Goal: Communication & Community: Answer question/provide support

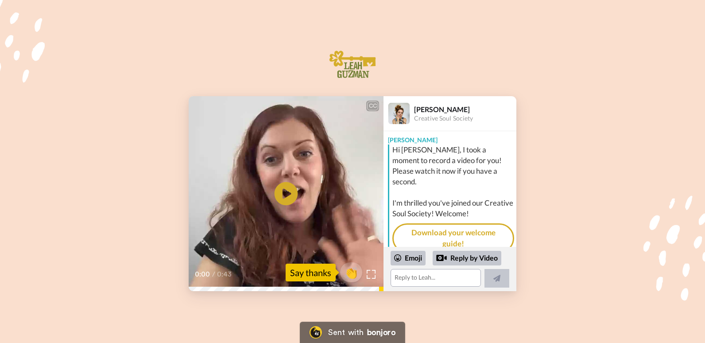
click at [284, 194] on icon "Play/Pause" at bounding box center [286, 194] width 23 height 42
click at [349, 230] on video at bounding box center [286, 193] width 195 height 195
click at [283, 192] on icon "Play/Pause" at bounding box center [286, 194] width 23 height 42
click at [287, 190] on icon "Play/Pause" at bounding box center [286, 194] width 23 height 42
click at [407, 279] on textarea at bounding box center [436, 278] width 90 height 18
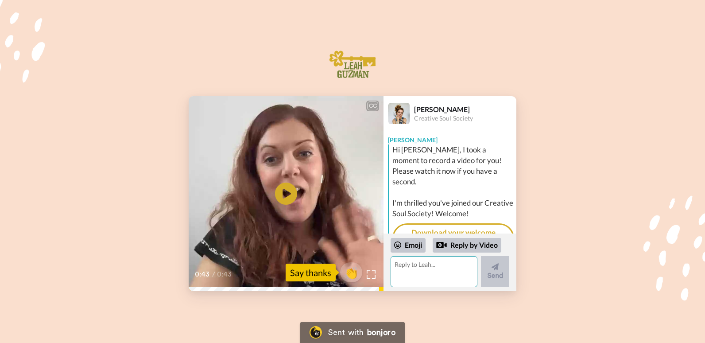
type textarea "J"
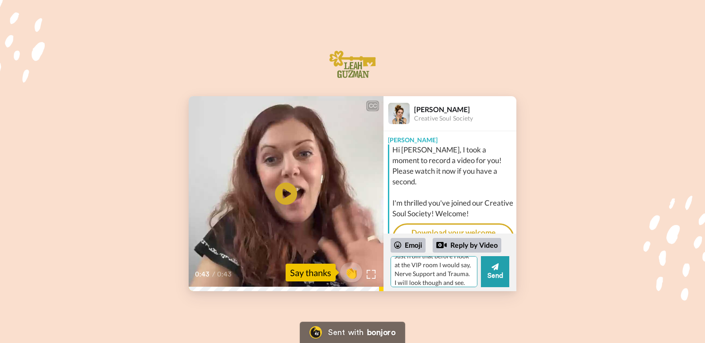
scroll to position [26, 0]
type textarea "Hello [PERSON_NAME], Just from that before I look at the VIP room I would say, …"
click at [493, 273] on button "Send" at bounding box center [495, 271] width 28 height 31
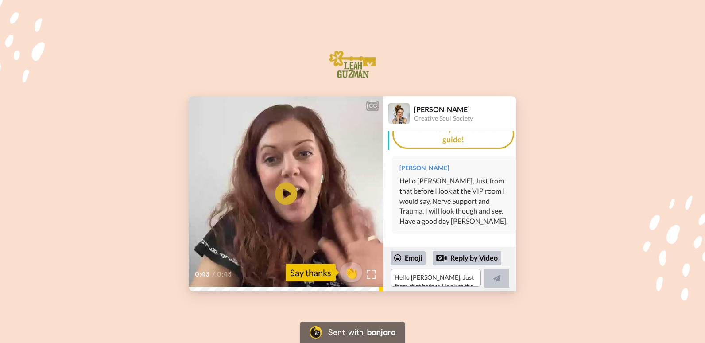
scroll to position [93, 0]
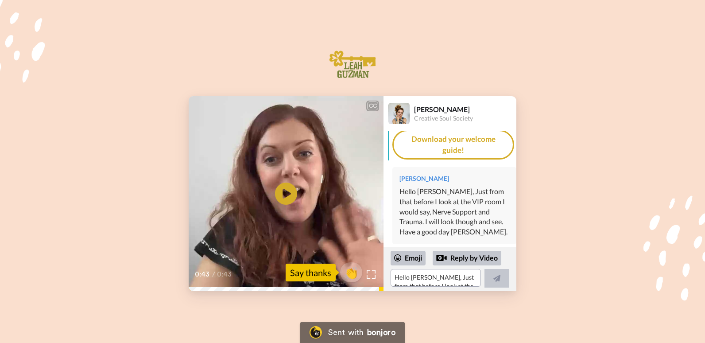
click at [656, 124] on div "CC Play/Pause 0:43 / 0:43 👏 Say thanks [PERSON_NAME] Creative Soul Society [PER…" at bounding box center [352, 193] width 705 height 195
